Goal: Information Seeking & Learning: Understand process/instructions

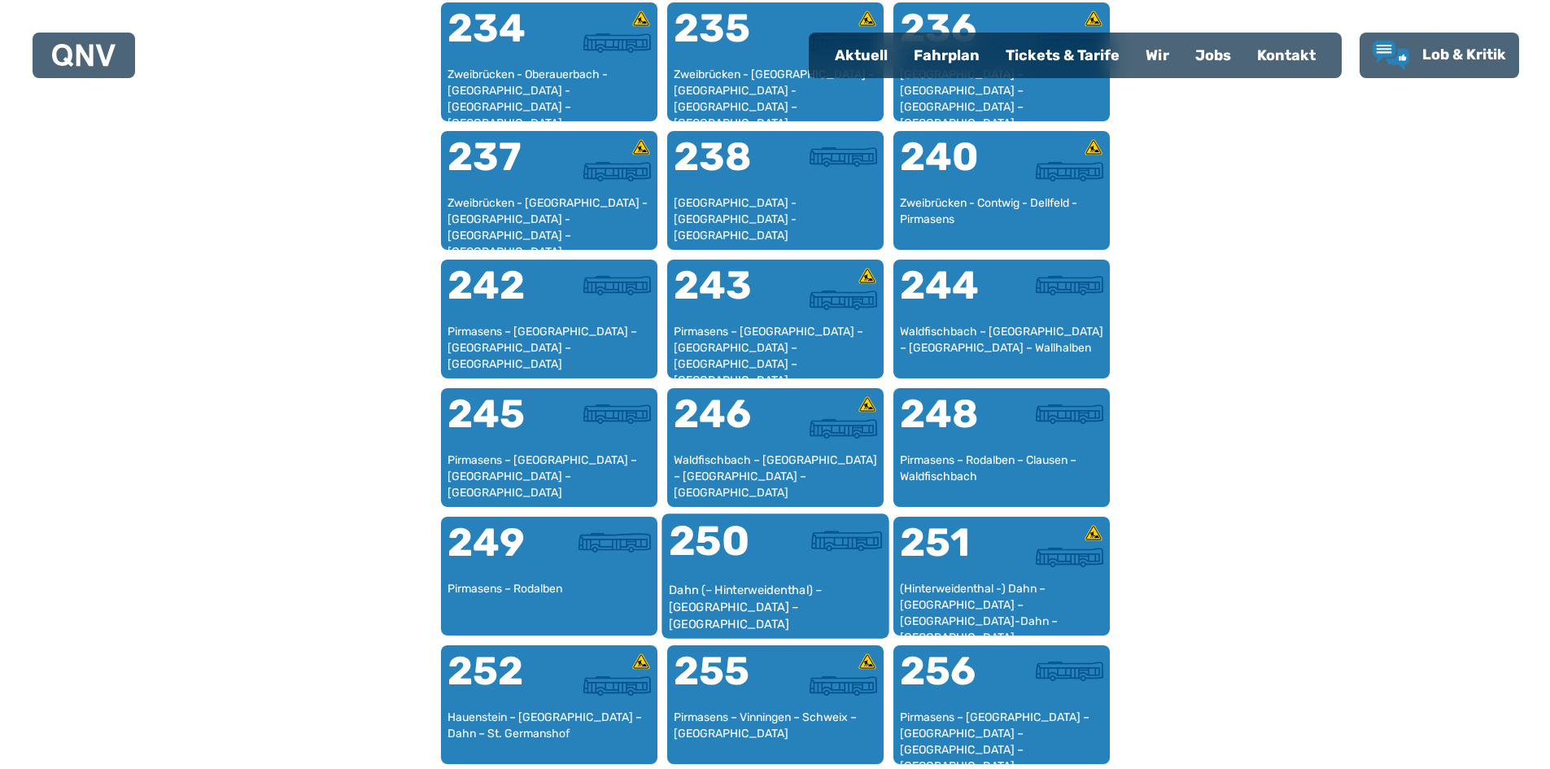
scroll to position [1640, 0]
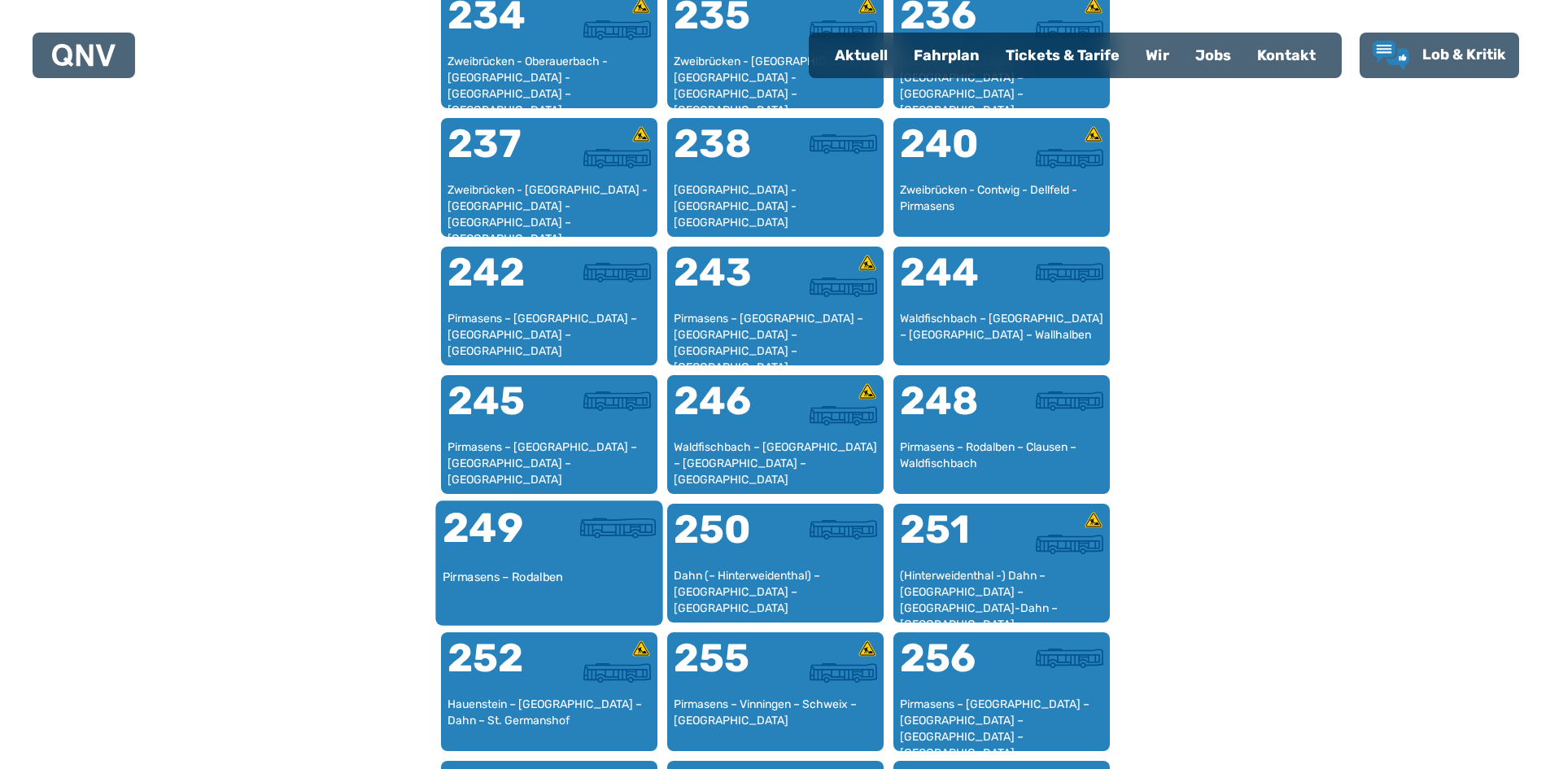
click at [599, 584] on div "Pirmasens – Rodalben" at bounding box center [549, 594] width 214 height 50
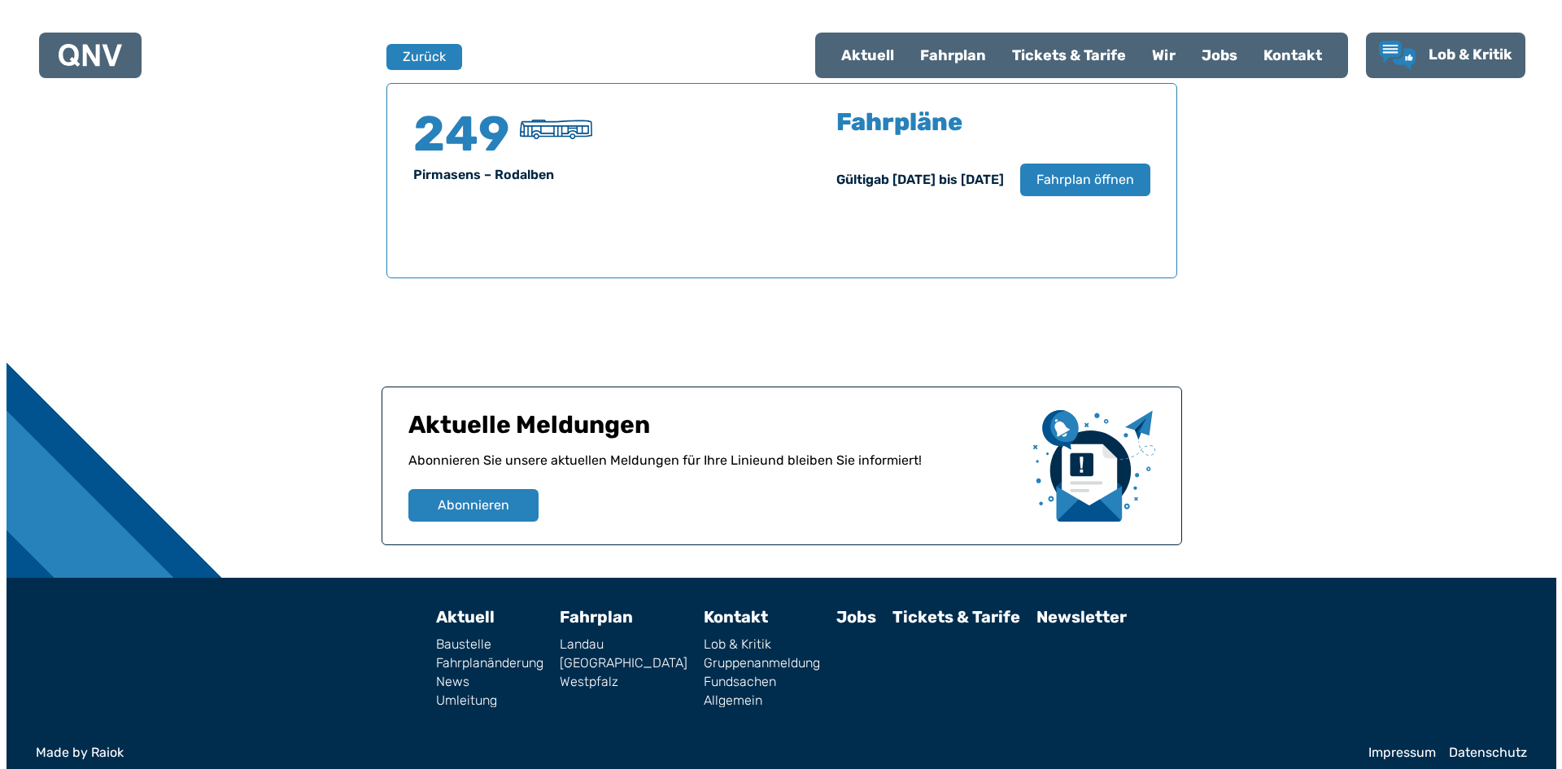
scroll to position [1072, 0]
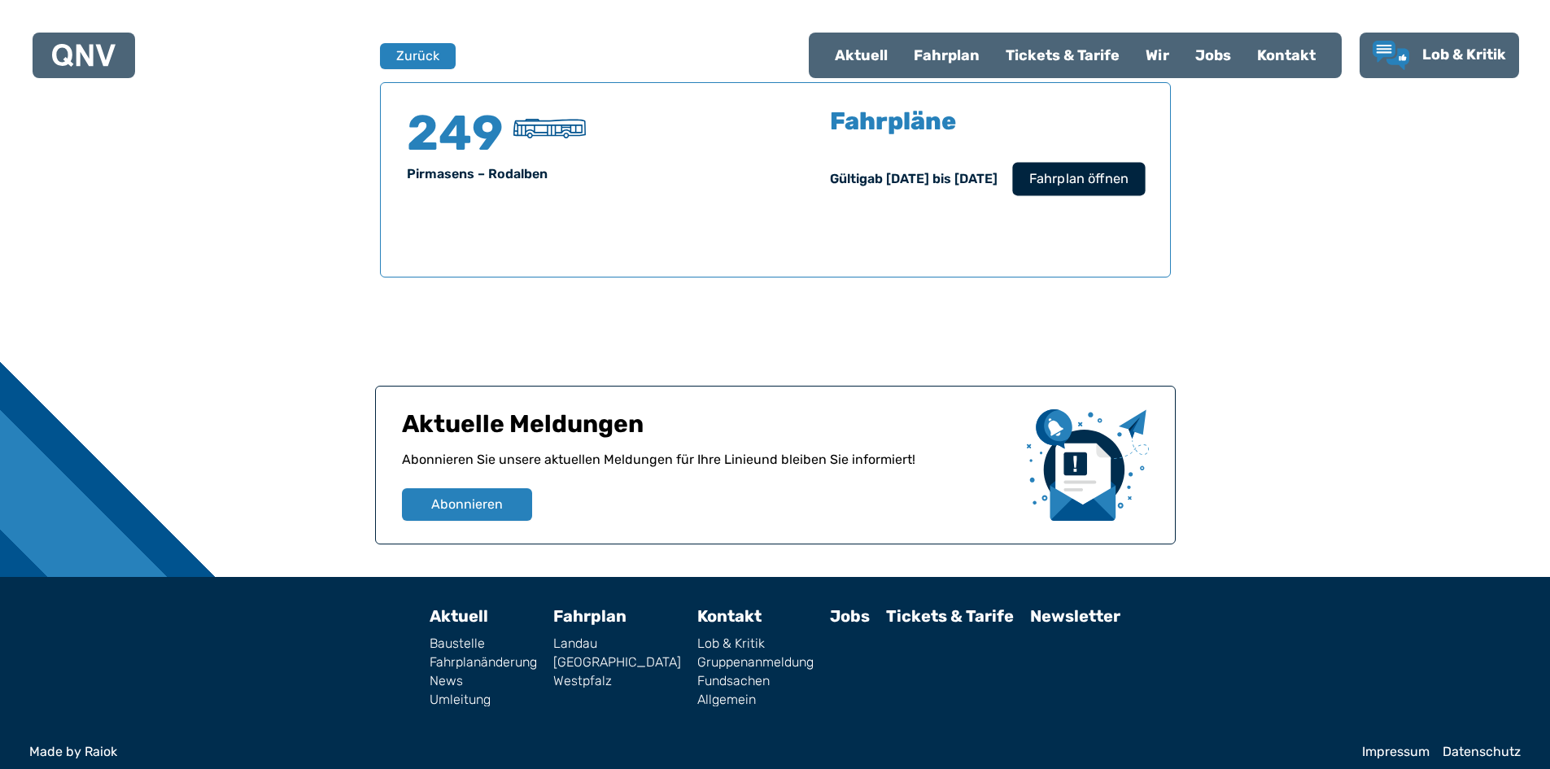
click at [1063, 178] on span "Fahrplan öffnen" at bounding box center [1077, 179] width 99 height 20
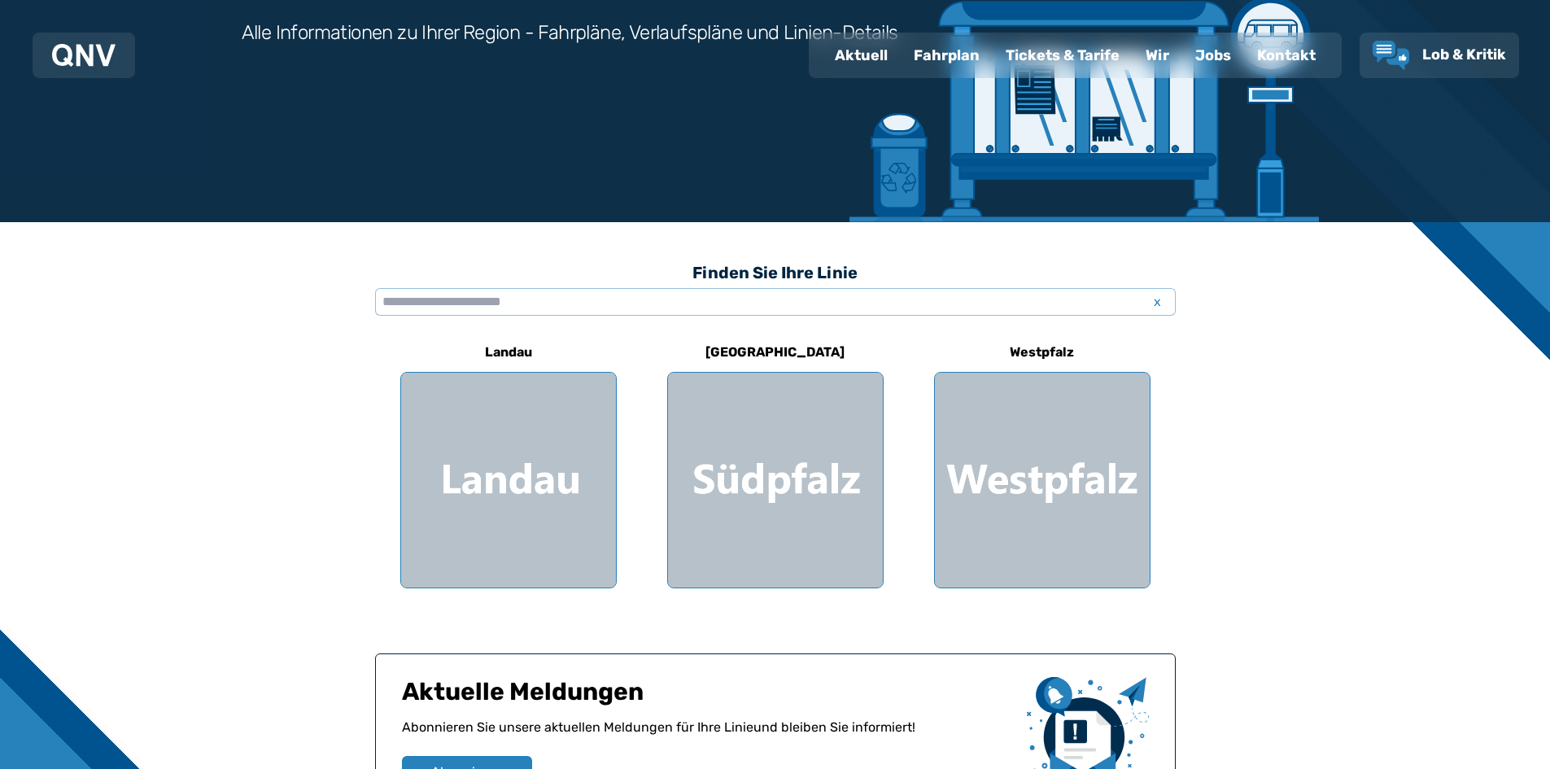
scroll to position [325, 0]
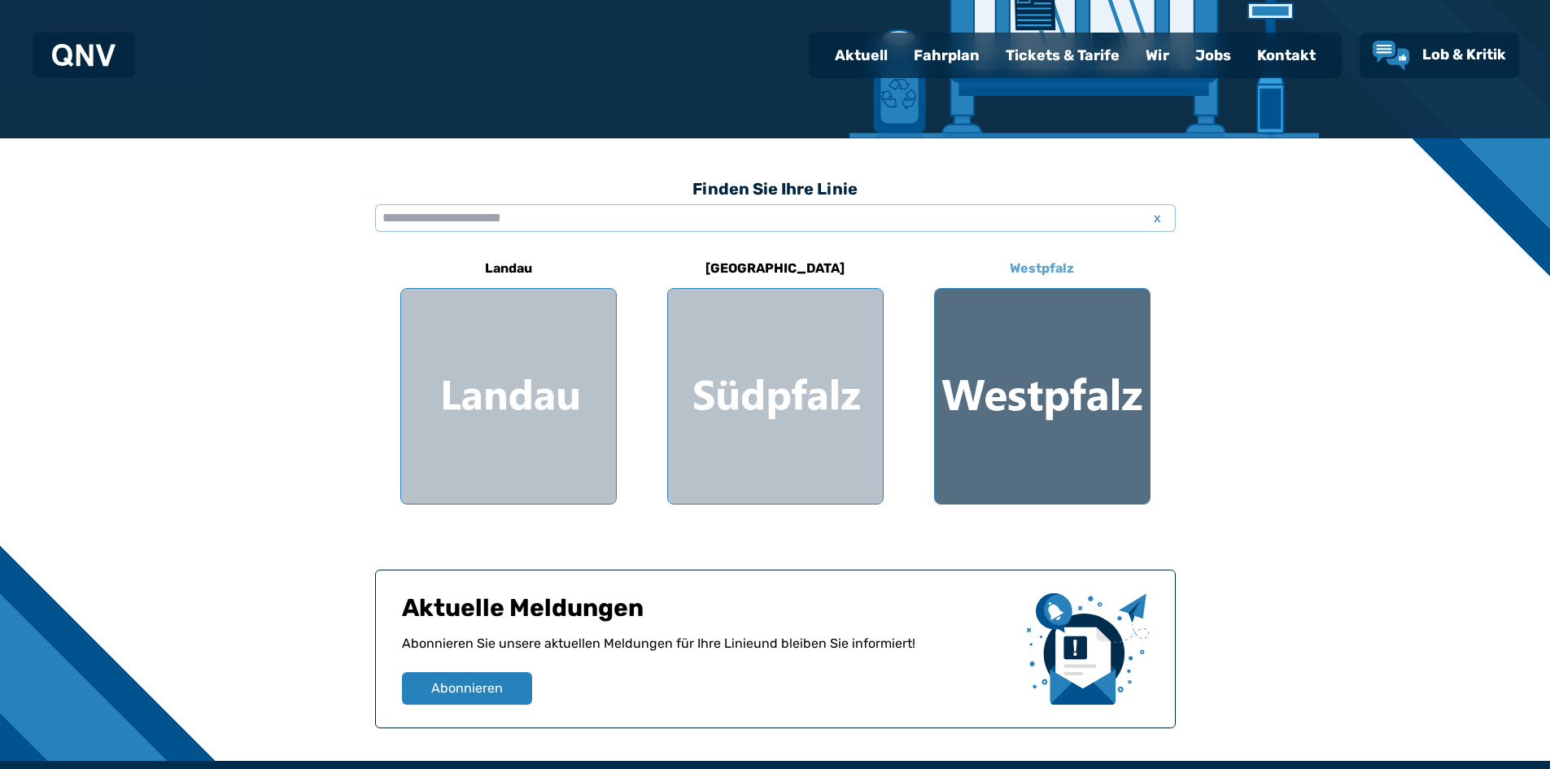
click at [1041, 464] on div at bounding box center [1042, 396] width 215 height 215
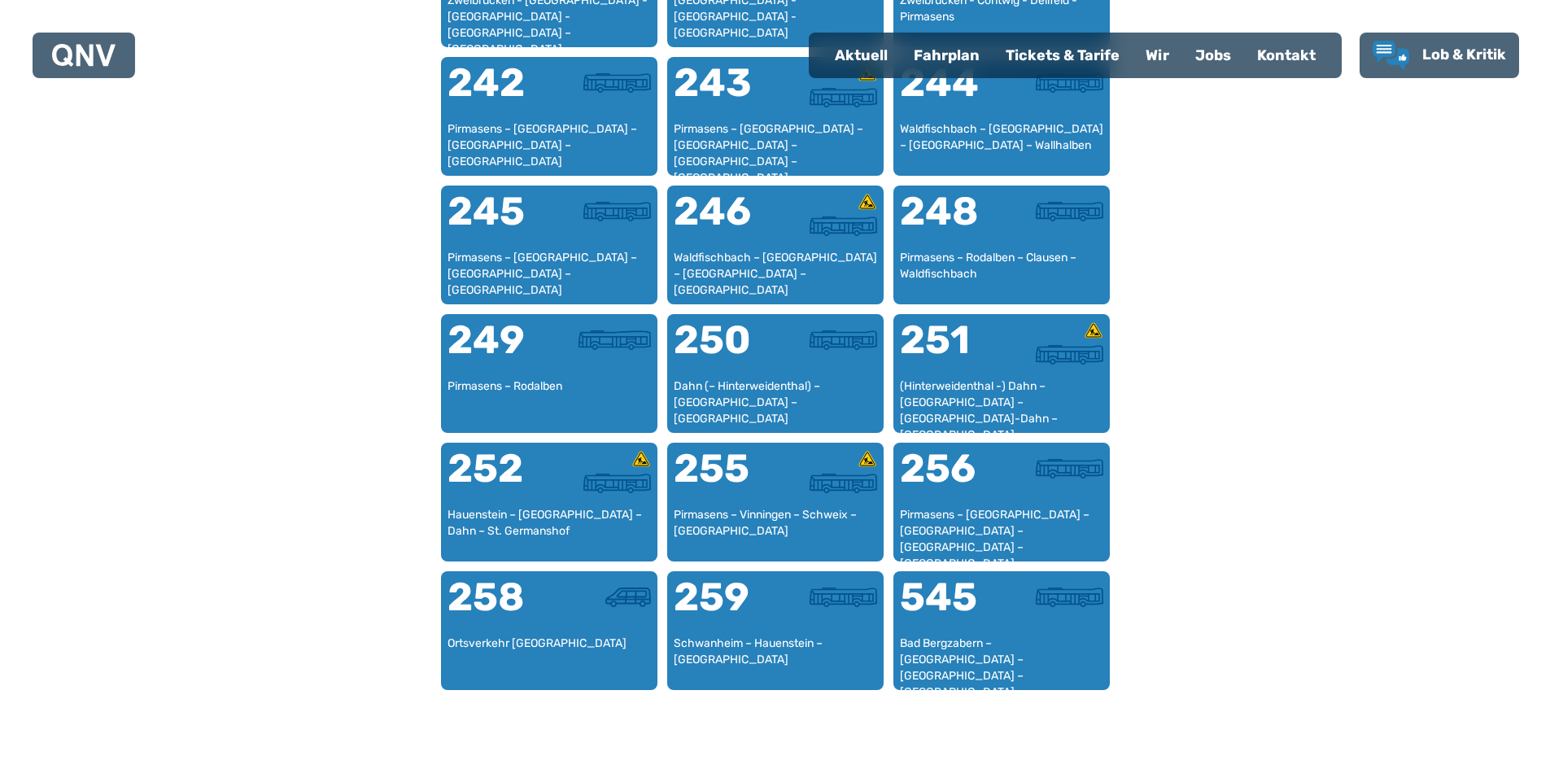
scroll to position [1803, 0]
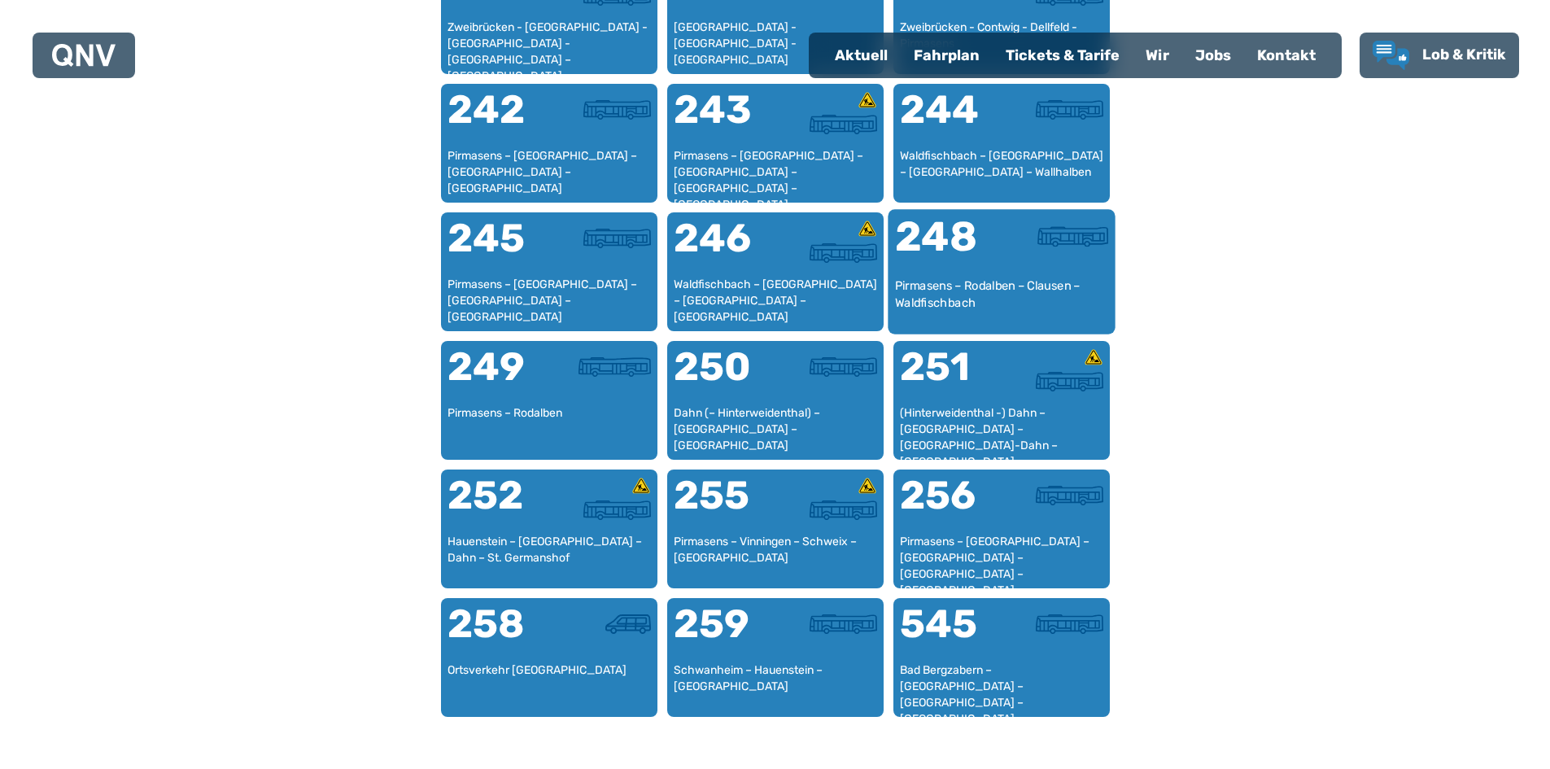
click at [984, 271] on div "248" at bounding box center [947, 246] width 107 height 61
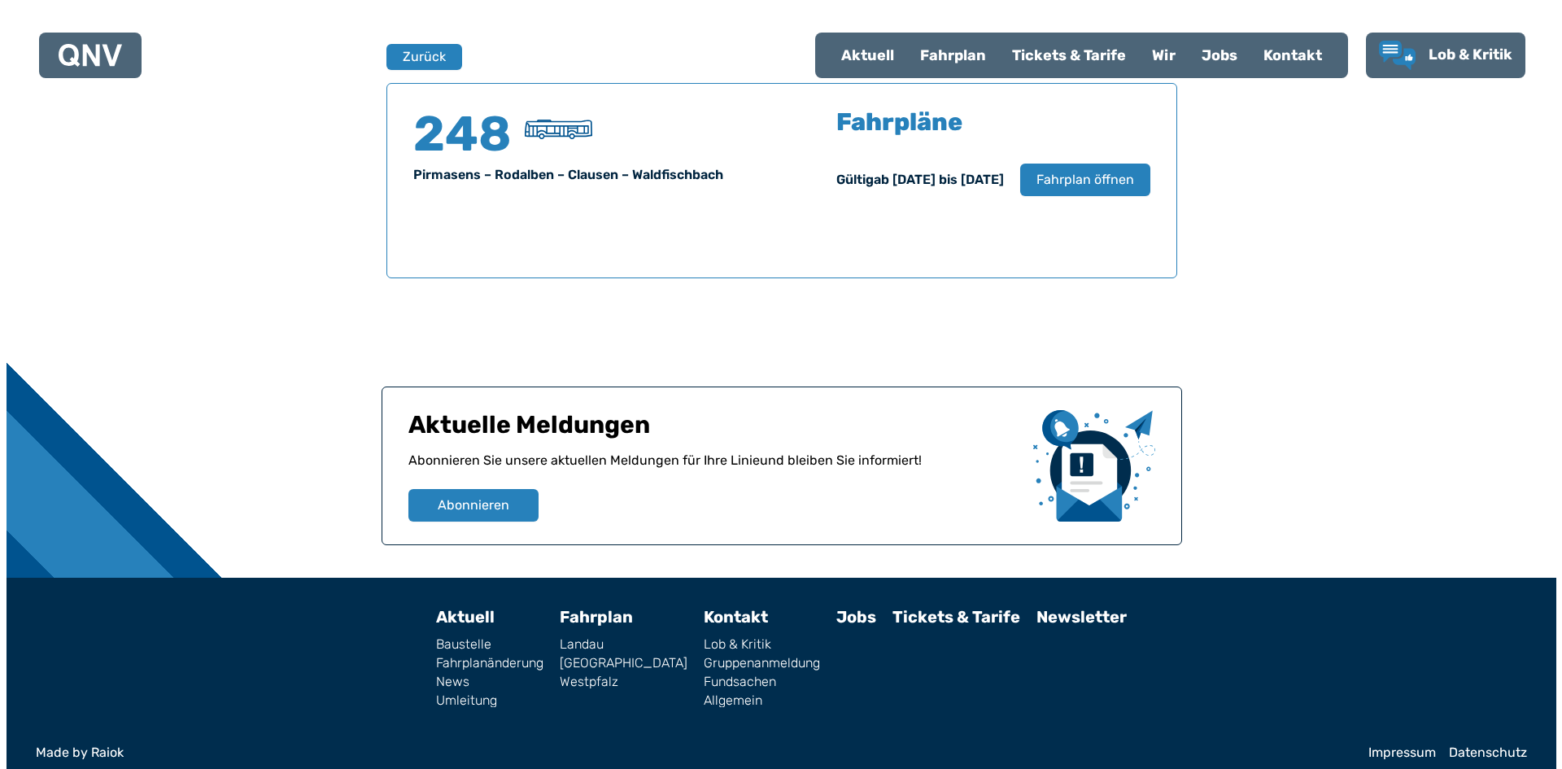
scroll to position [1072, 0]
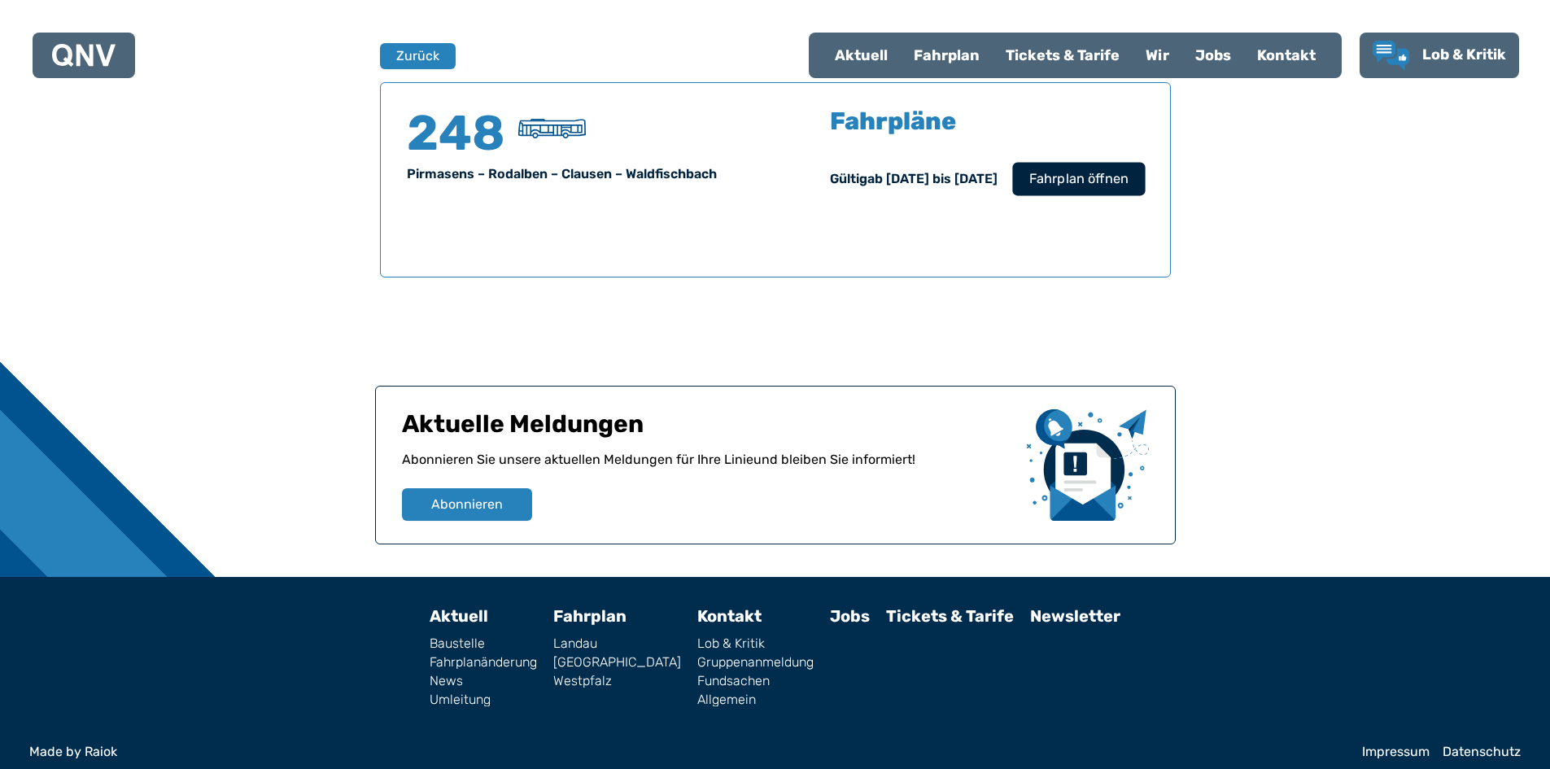
click at [1041, 180] on span "Fahrplan öffnen" at bounding box center [1077, 179] width 99 height 20
